Goal: Download file/media

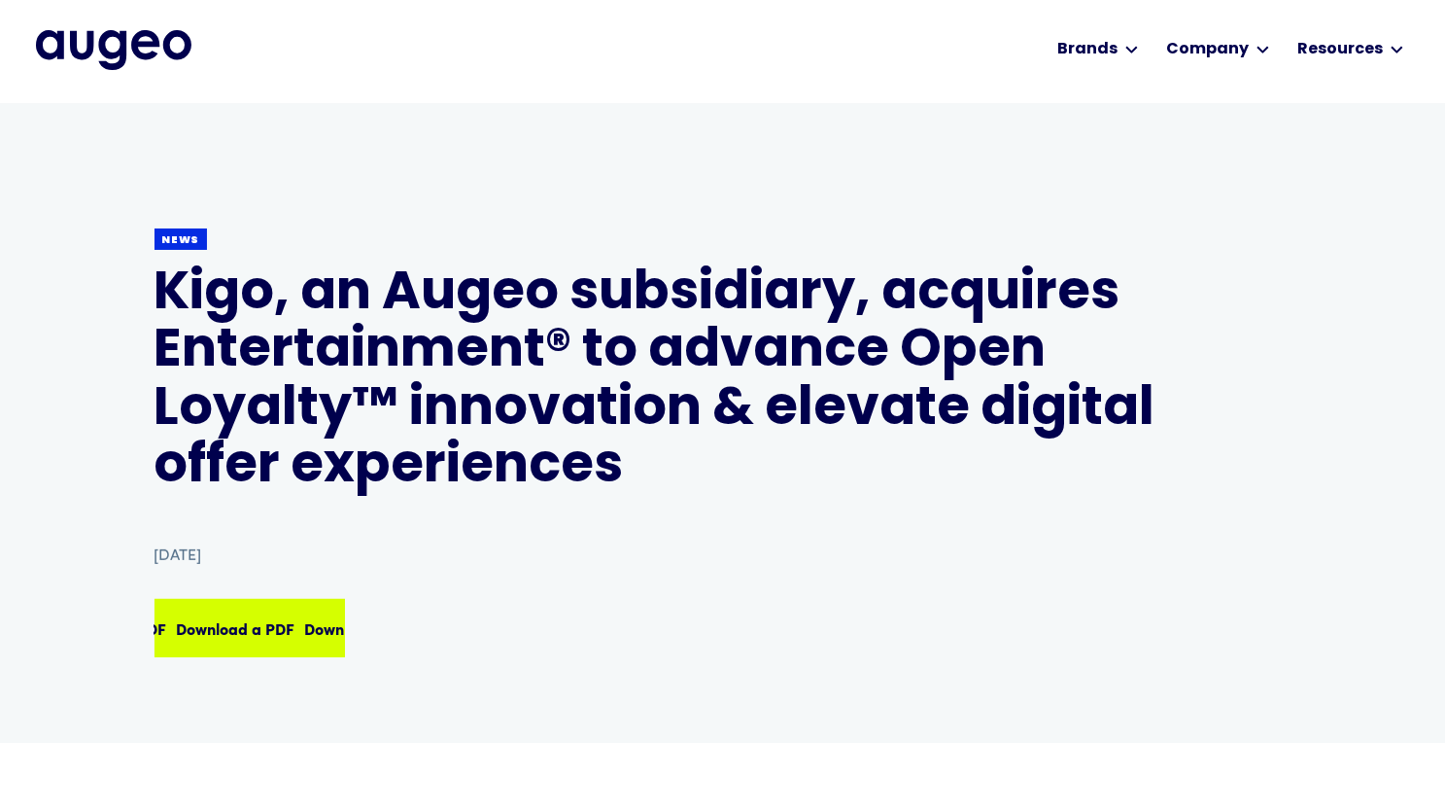
click at [212, 618] on div "Download a PDF" at bounding box center [236, 627] width 119 height 23
